Goal: Check status: Check status

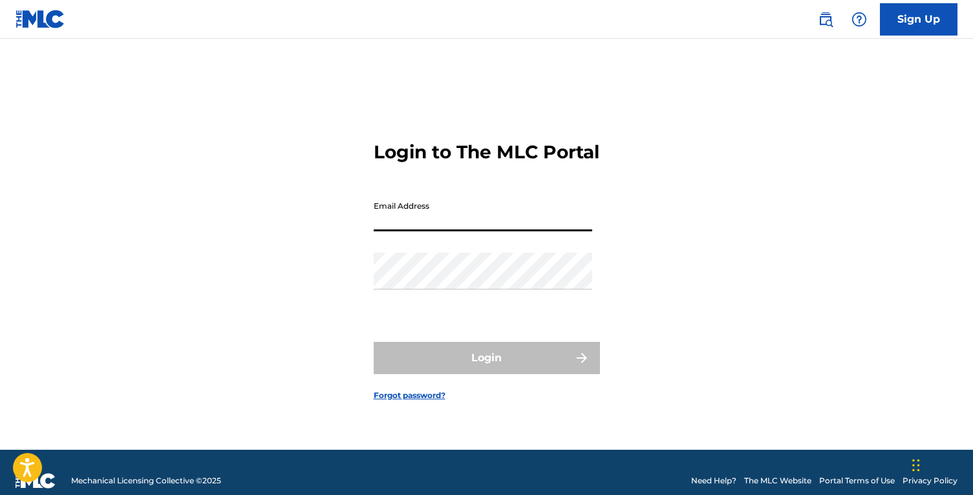
click at [442, 223] on input "Email Address" at bounding box center [483, 213] width 219 height 37
type input "[EMAIL_ADDRESS][DOMAIN_NAME]"
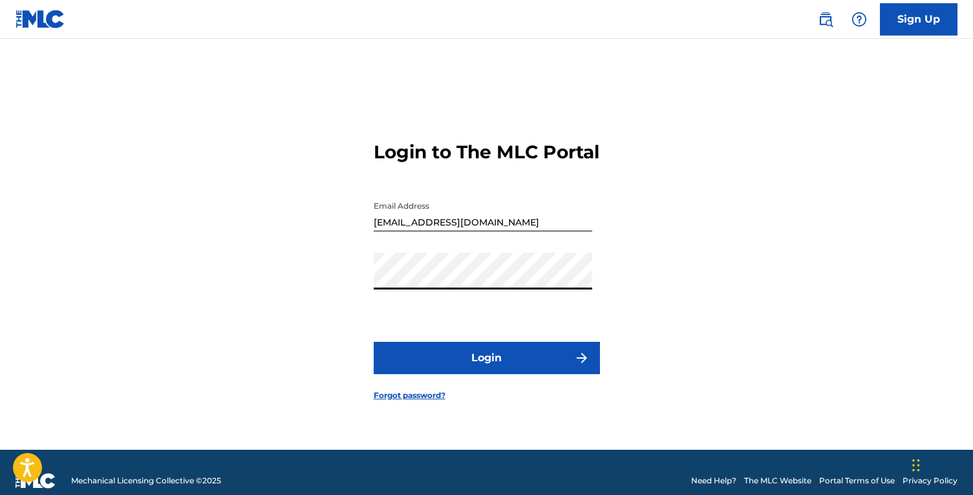
click at [374, 342] on button "Login" at bounding box center [487, 358] width 226 height 32
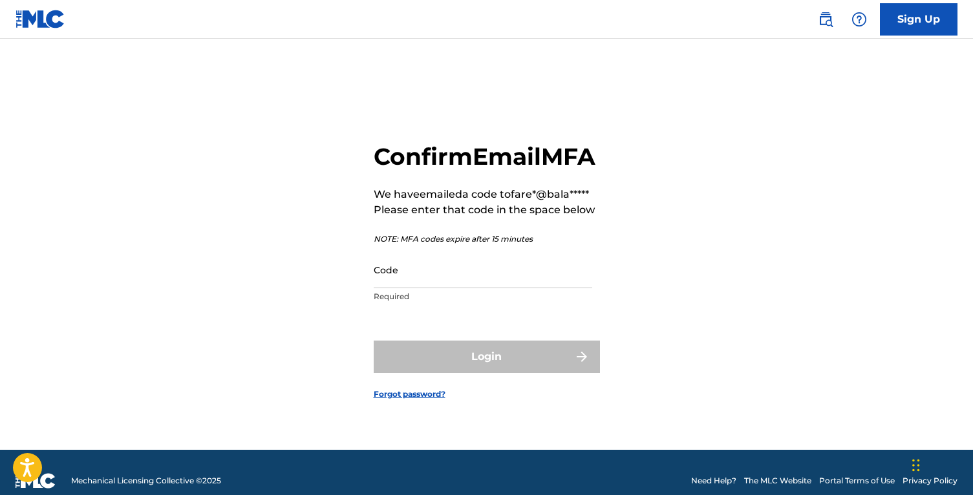
click at [502, 288] on input "Code" at bounding box center [483, 270] width 219 height 37
paste input "934237"
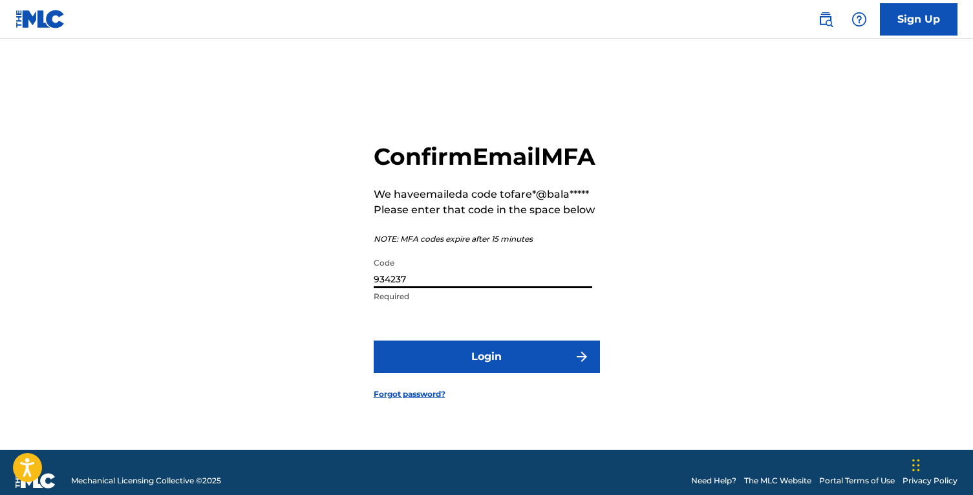
type input "934237"
click at [374, 341] on button "Login" at bounding box center [487, 357] width 226 height 32
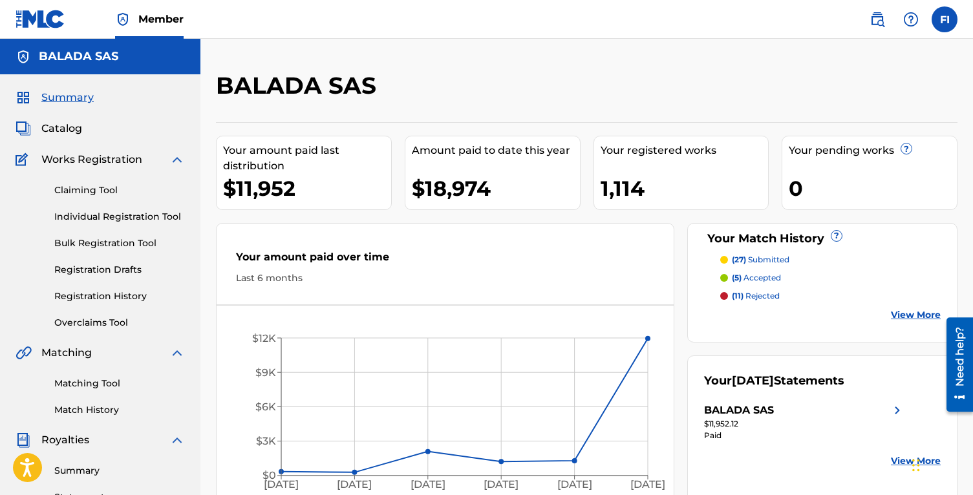
click at [124, 288] on div "Claiming Tool Individual Registration Tool Bulk Registration Tool Registration …" at bounding box center [100, 249] width 169 height 162
click at [124, 295] on link "Registration History" at bounding box center [119, 297] width 131 height 14
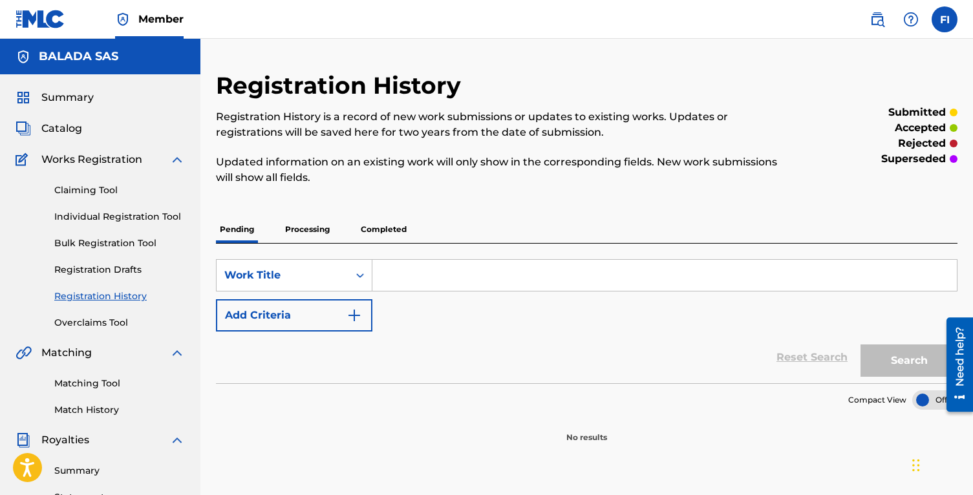
click at [312, 229] on p "Processing" at bounding box center [307, 229] width 52 height 27
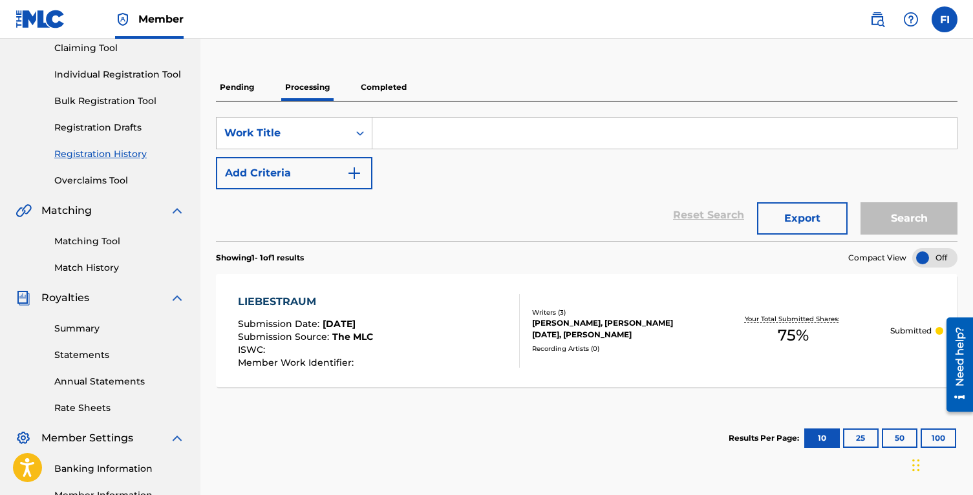
scroll to position [137, 0]
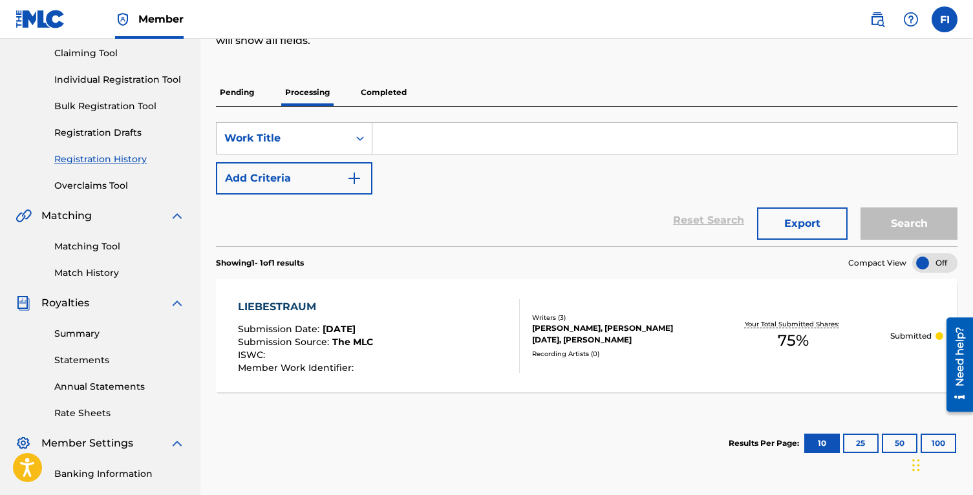
click at [378, 94] on p "Completed" at bounding box center [384, 92] width 54 height 27
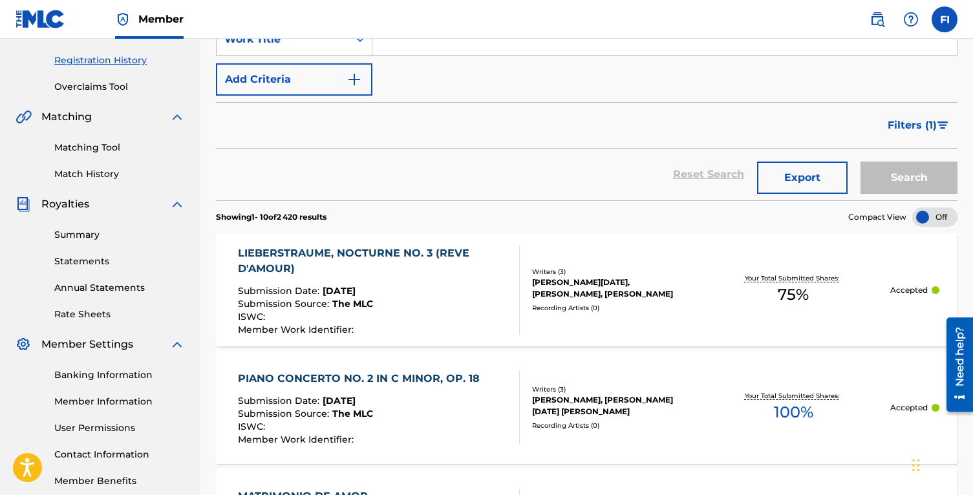
scroll to position [235, 0]
click at [96, 173] on link "Match History" at bounding box center [119, 175] width 131 height 14
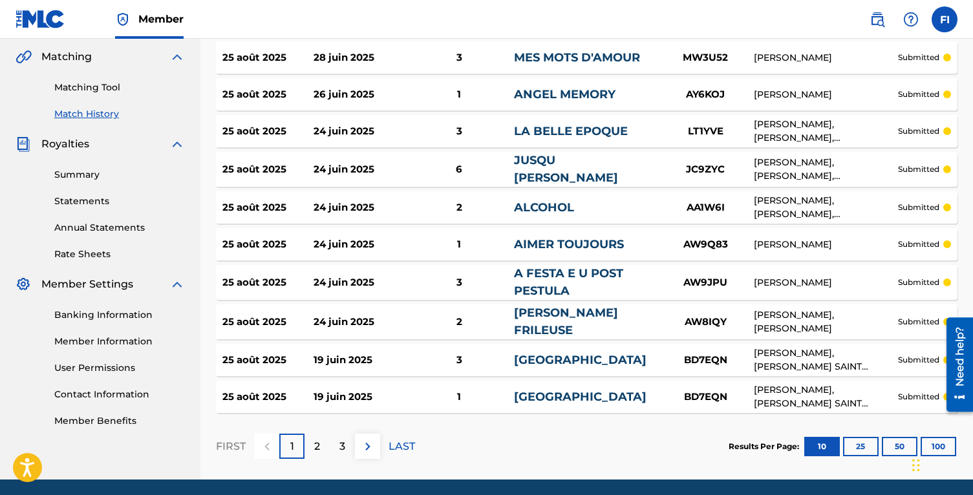
scroll to position [338, 0]
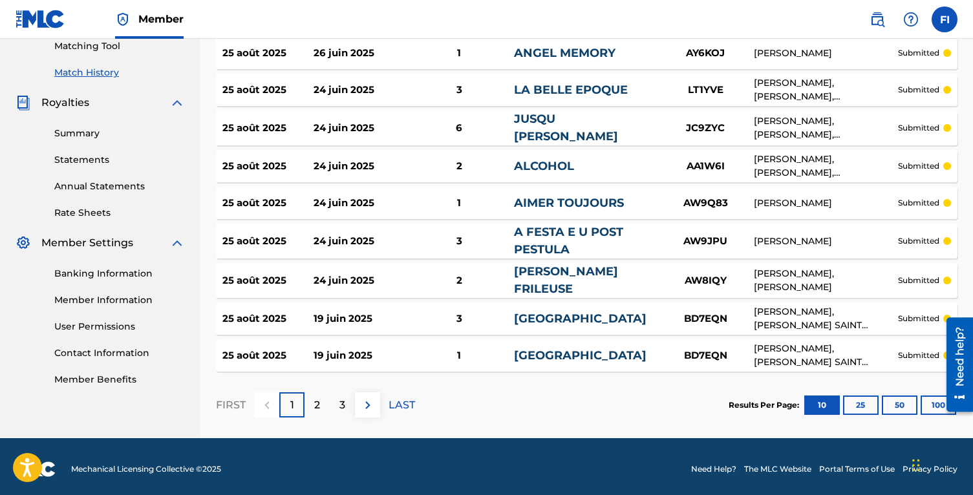
click at [888, 400] on button "50" at bounding box center [900, 405] width 36 height 19
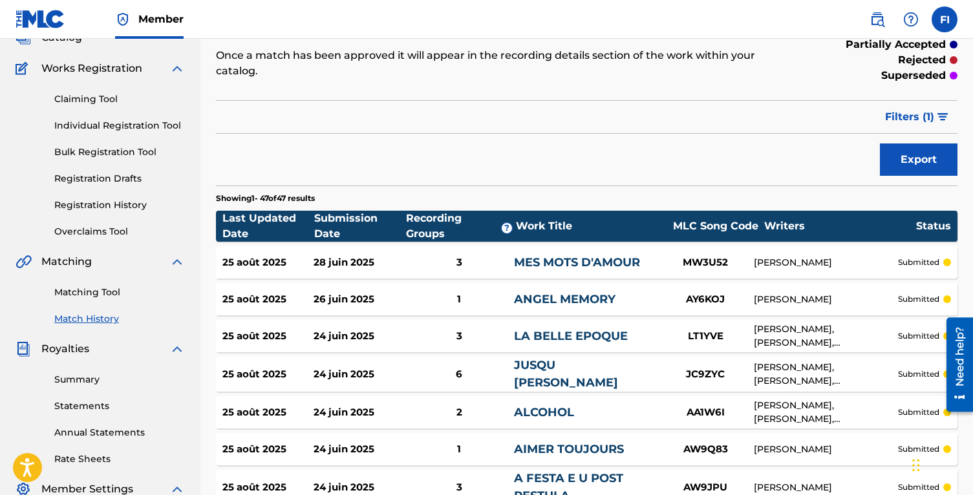
scroll to position [246, 0]
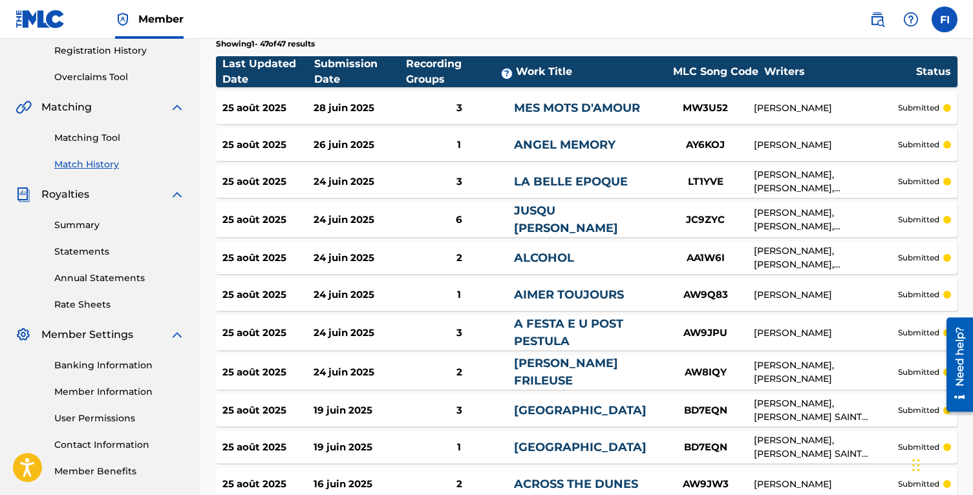
click at [96, 302] on link "Rate Sheets" at bounding box center [119, 305] width 131 height 14
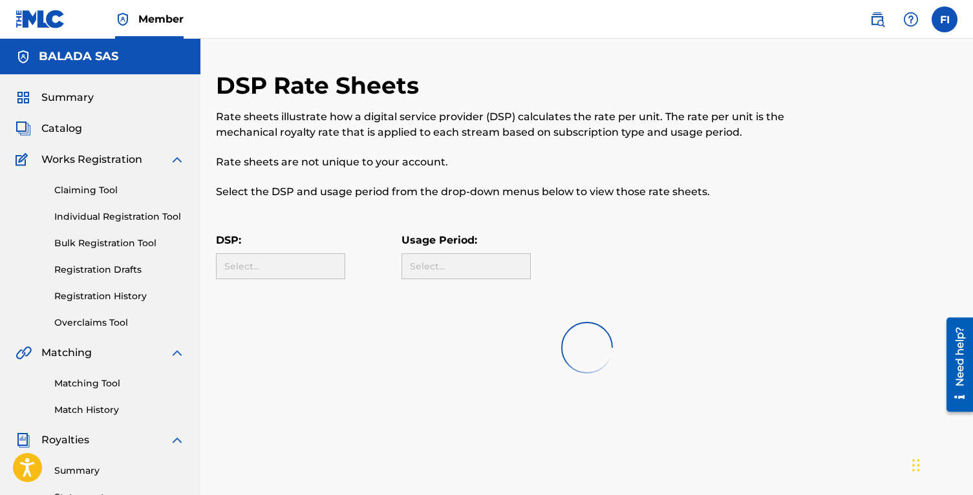
scroll to position [149, 0]
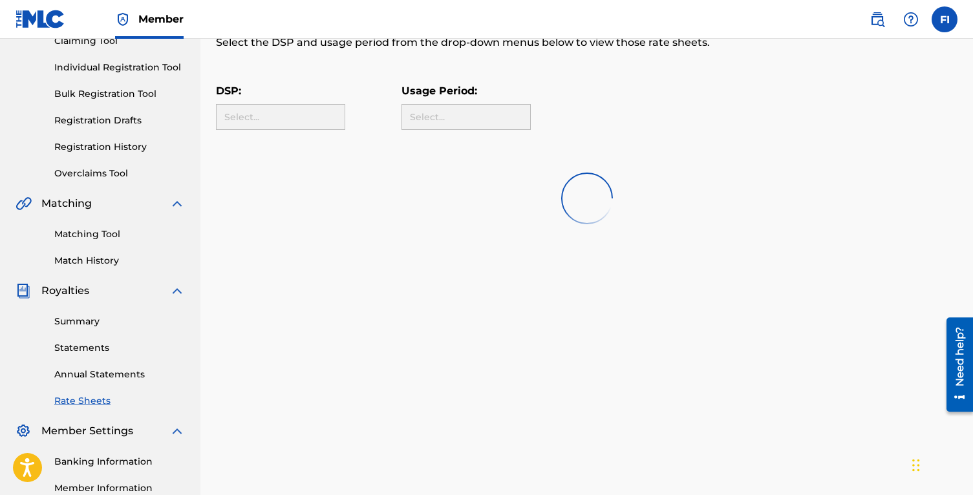
click at [100, 369] on link "Annual Statements" at bounding box center [119, 375] width 131 height 14
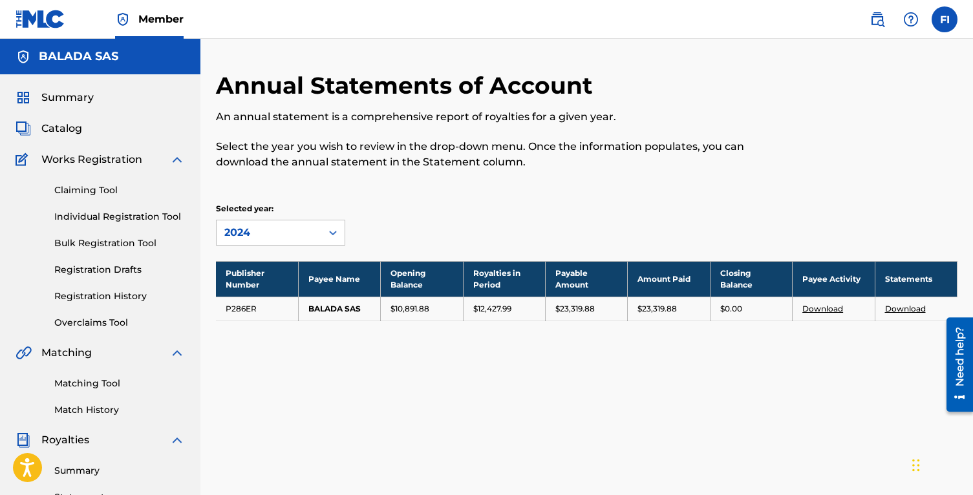
scroll to position [112, 0]
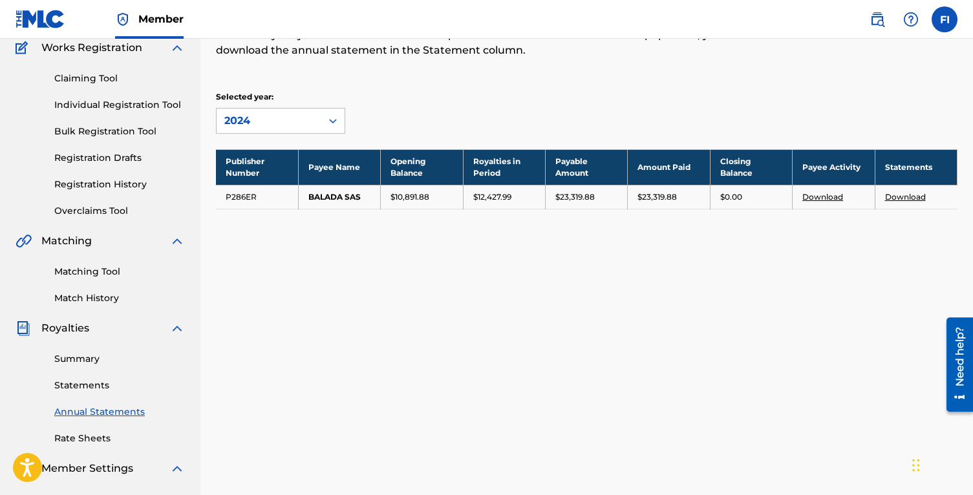
click at [81, 355] on link "Summary" at bounding box center [119, 360] width 131 height 14
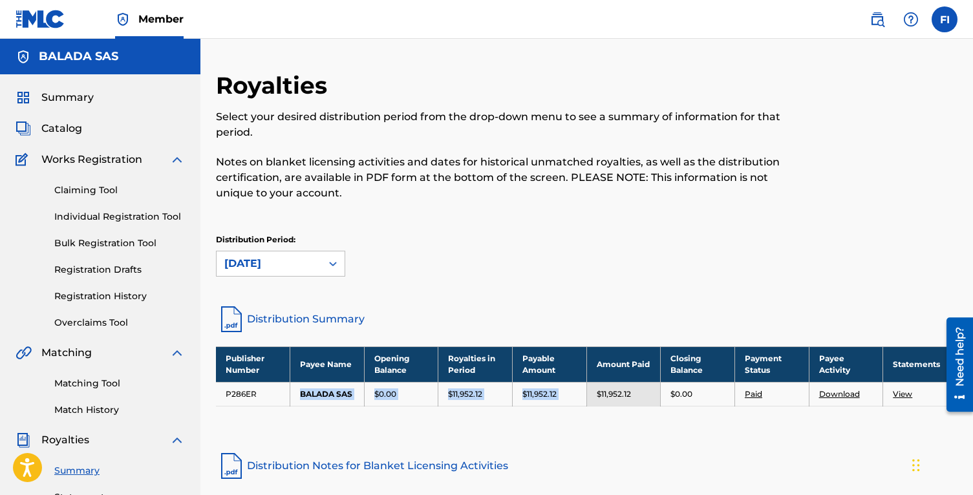
drag, startPoint x: 302, startPoint y: 396, endPoint x: 606, endPoint y: 396, distance: 304.0
click at [602, 396] on tr "P286ER BALADA SAS $0.00 $11,952.12 $11,952.12 $11,952.12 $0.00 Paid Download Vi…" at bounding box center [587, 394] width 742 height 24
drag, startPoint x: 656, startPoint y: 399, endPoint x: 296, endPoint y: 396, distance: 360.3
click at [301, 396] on tr "P286ER BALADA SAS $0.00 $11,952.12 $11,952.12 $11,952.12 $0.00 Paid Download Vi…" at bounding box center [587, 394] width 742 height 24
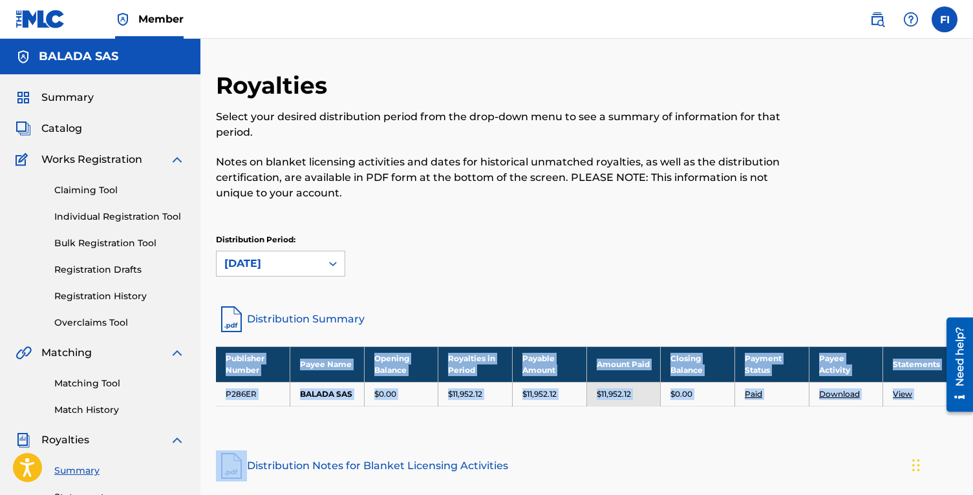
drag, startPoint x: 213, startPoint y: 386, endPoint x: 728, endPoint y: 442, distance: 517.9
click at [728, 446] on div "Royalties Select your desired distribution period from the drop-down menu to se…" at bounding box center [587, 405] width 773 height 669
click at [728, 442] on div "Royalties Select your desired distribution period from the drop-down menu to se…" at bounding box center [587, 361] width 742 height 581
drag, startPoint x: 657, startPoint y: 446, endPoint x: 458, endPoint y: 413, distance: 201.9
click at [465, 418] on div "Royalties Select your desired distribution period from the drop-down menu to se…" at bounding box center [587, 361] width 742 height 581
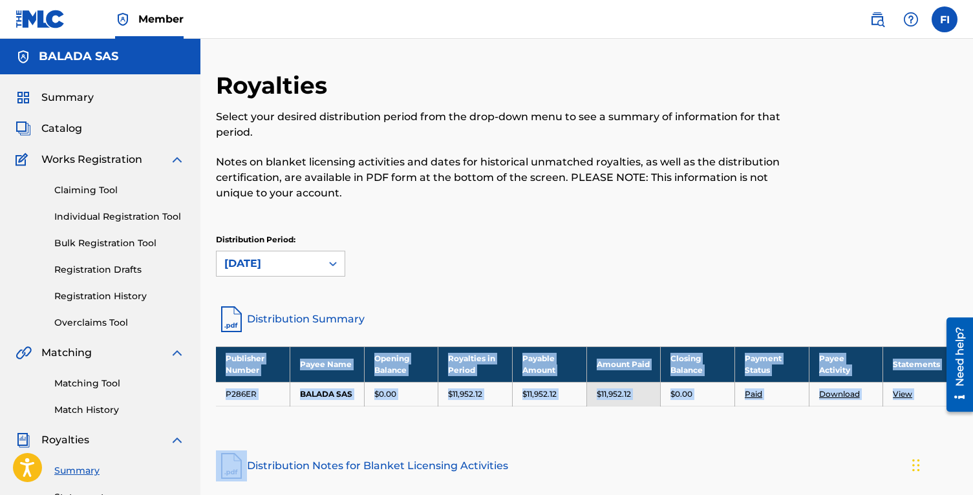
click at [214, 394] on div "Royalties Select your desired distribution period from the drop-down menu to se…" at bounding box center [587, 405] width 773 height 669
